Goal: Check status: Check status

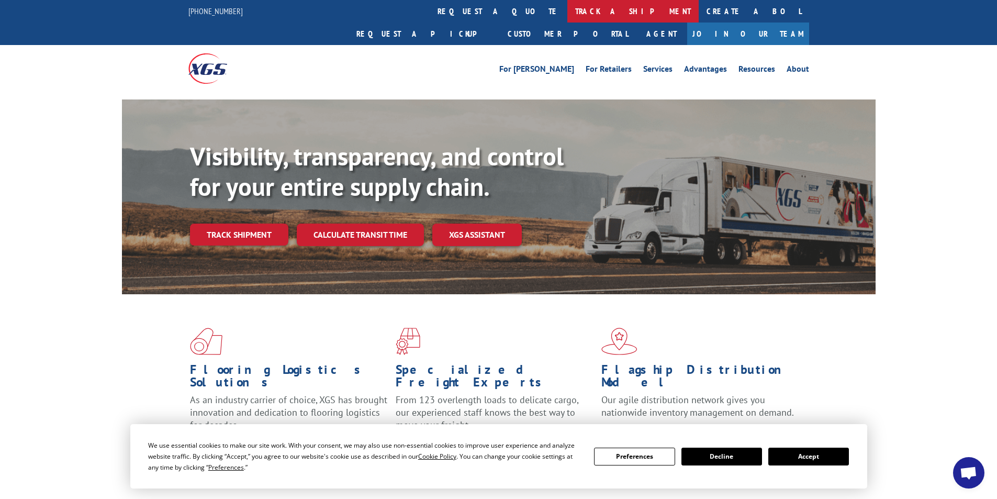
click at [567, 10] on link "track a shipment" at bounding box center [632, 11] width 131 height 23
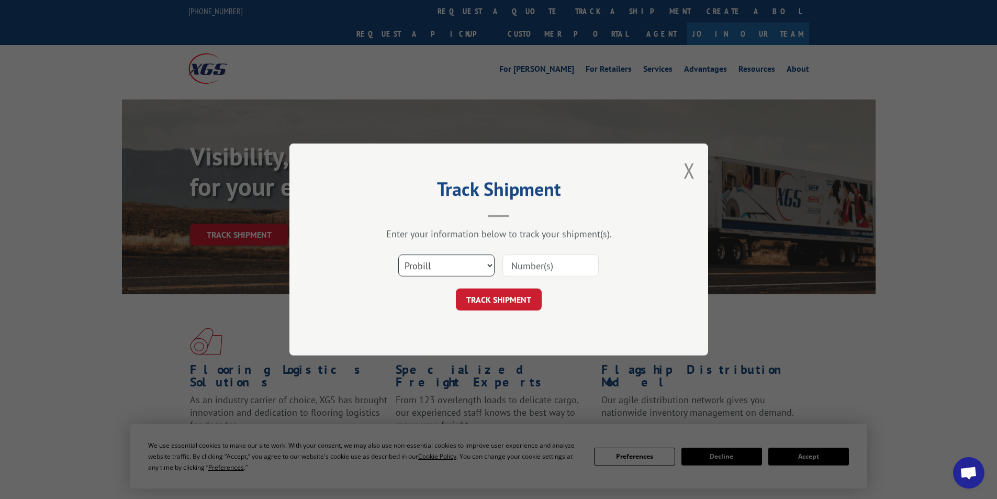
click at [489, 262] on select "Select category... Probill BOL PO" at bounding box center [446, 265] width 96 height 22
select select "bol"
click at [398, 254] on select "Select category... Probill BOL PO" at bounding box center [446, 265] width 96 height 22
click at [530, 269] on input at bounding box center [550, 265] width 96 height 22
type input "rt308127"
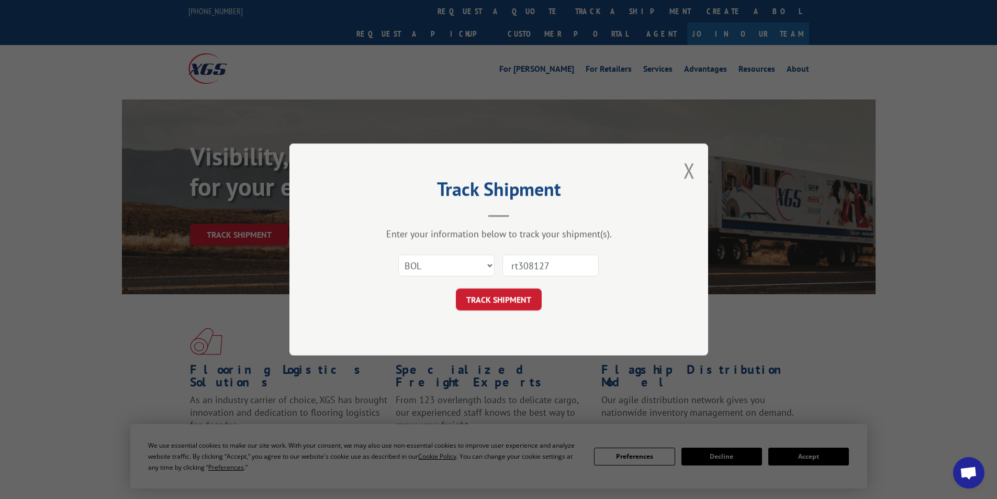
click button "TRACK SHIPMENT" at bounding box center [499, 299] width 86 height 22
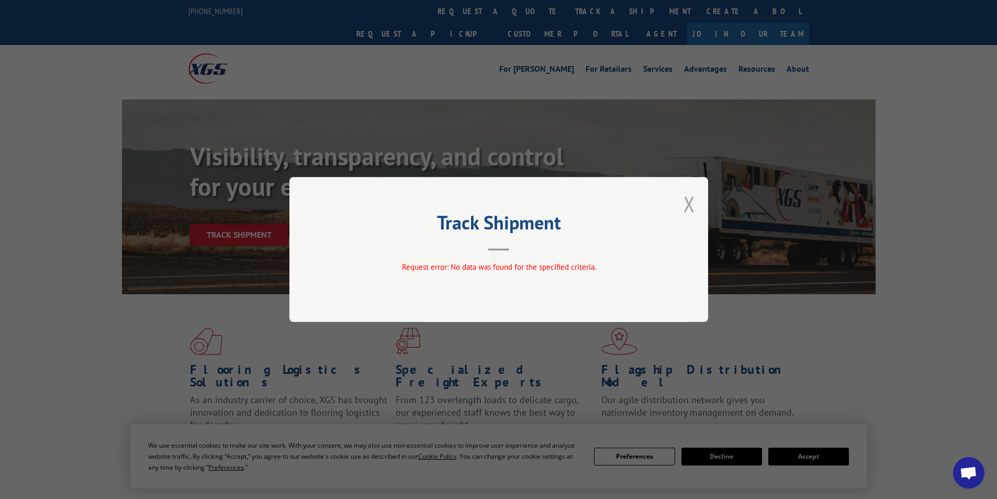
click at [693, 207] on button "Close modal" at bounding box center [689, 204] width 12 height 28
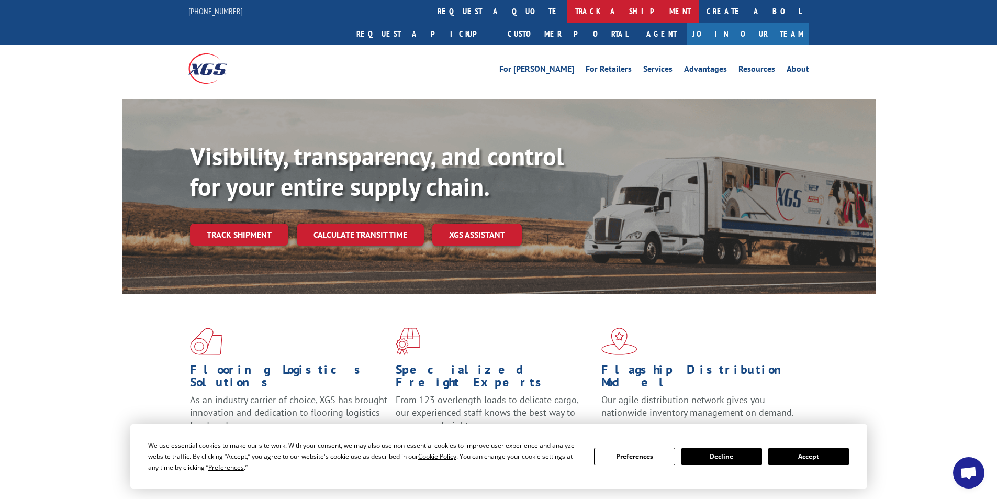
click at [567, 14] on link "track a shipment" at bounding box center [632, 11] width 131 height 23
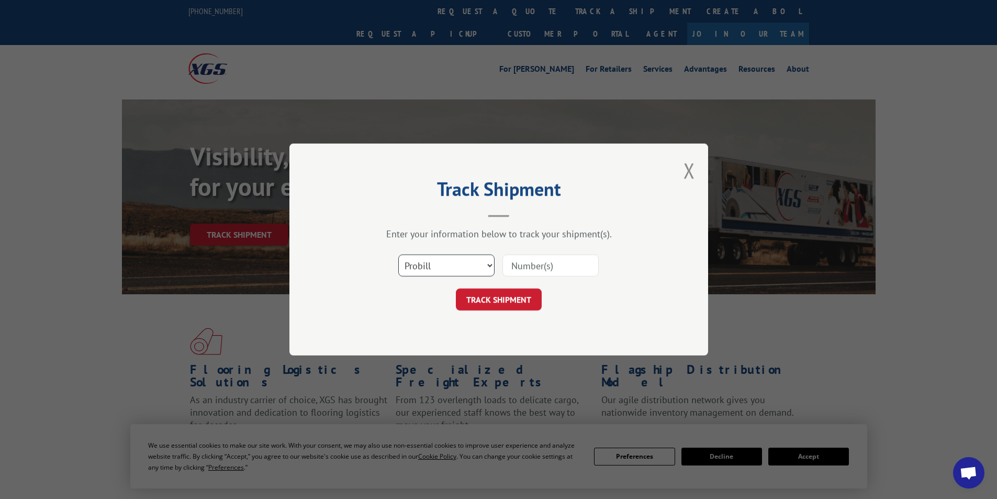
click at [489, 265] on select "Select category... Probill BOL PO" at bounding box center [446, 265] width 96 height 22
select select "po"
click at [398, 254] on select "Select category... Probill BOL PO" at bounding box center [446, 265] width 96 height 22
click at [544, 266] on input at bounding box center [550, 265] width 96 height 22
type input "rt308127"
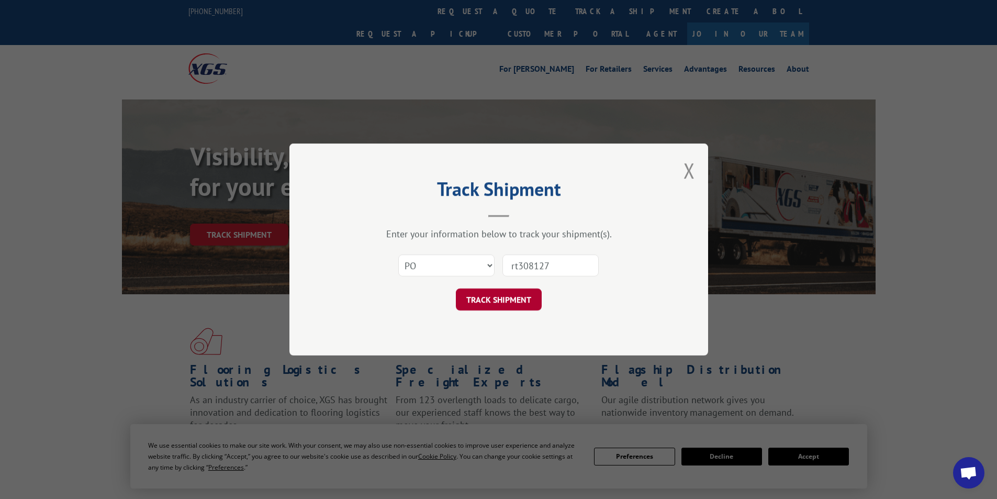
click at [491, 297] on button "TRACK SHIPMENT" at bounding box center [499, 299] width 86 height 22
